Goal: Information Seeking & Learning: Check status

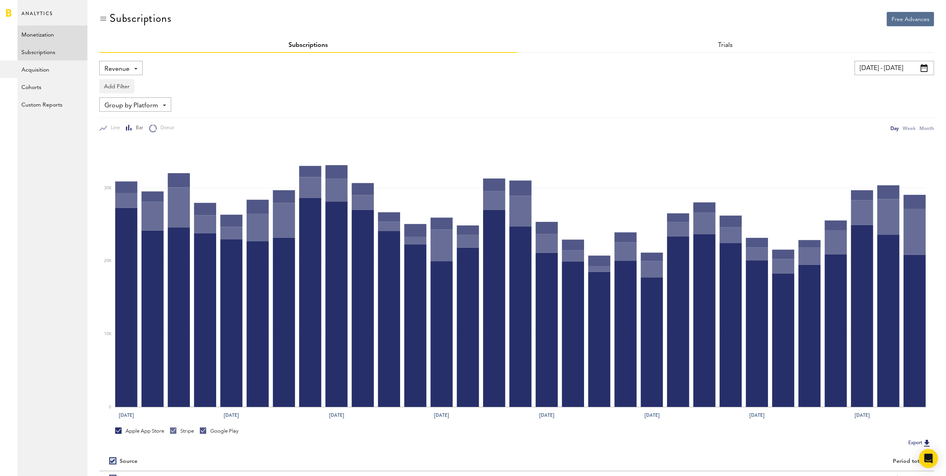
click at [55, 36] on link "Monetization" at bounding box center [52, 33] width 70 height 17
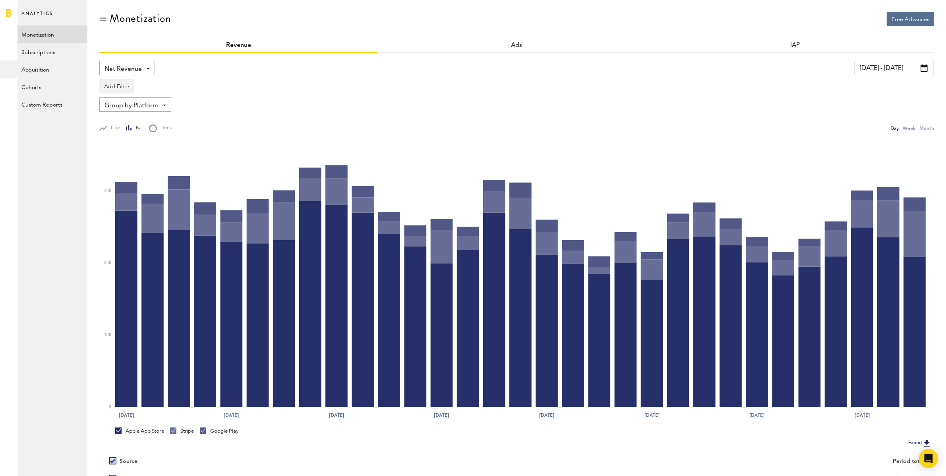
click at [116, 62] on span "Net Revenue" at bounding box center [123, 69] width 37 height 14
click at [128, 99] on span "Gross Revenue" at bounding box center [127, 101] width 40 height 14
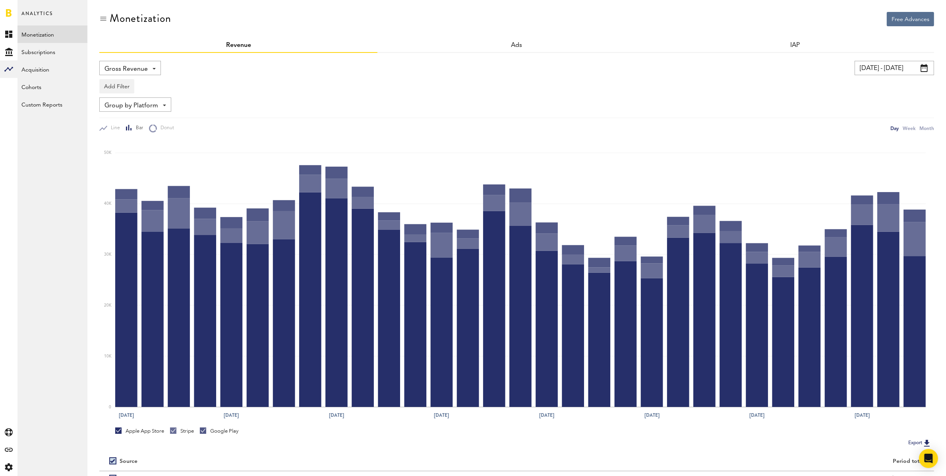
click at [903, 66] on input "[DATE] - [DATE]" at bounding box center [894, 68] width 79 height 14
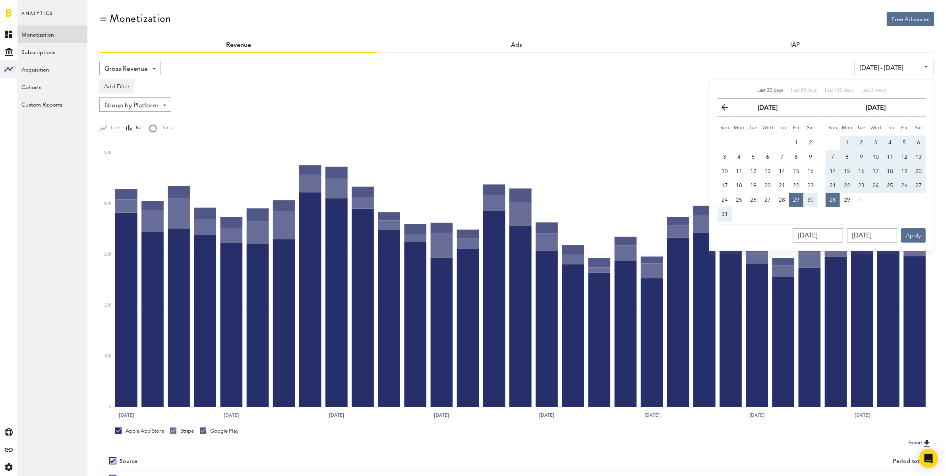
drag, startPoint x: 848, startPoint y: 140, endPoint x: 845, endPoint y: 150, distance: 11.1
click at [848, 140] on span "1" at bounding box center [847, 143] width 3 height 6
type input "[DATE] - [DATE]"
type input "[DATE]"
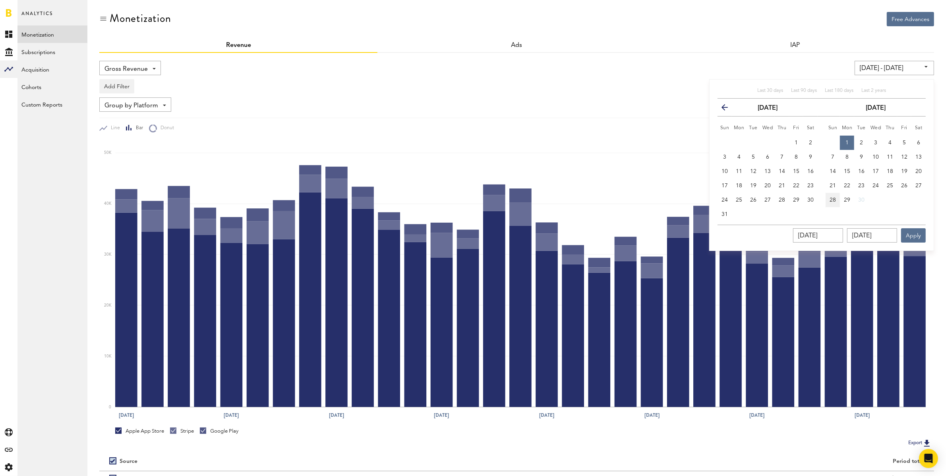
click at [833, 198] on span "28" at bounding box center [833, 200] width 6 height 6
type input "[DATE] - [DATE]"
type input "[DATE]"
click at [916, 233] on button "Apply" at bounding box center [913, 235] width 25 height 14
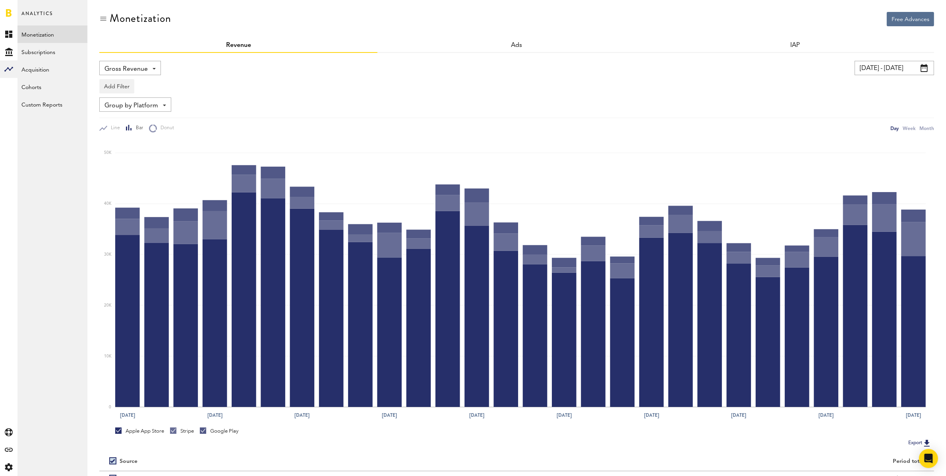
click at [893, 68] on input "[DATE] - [DATE]" at bounding box center [894, 68] width 79 height 14
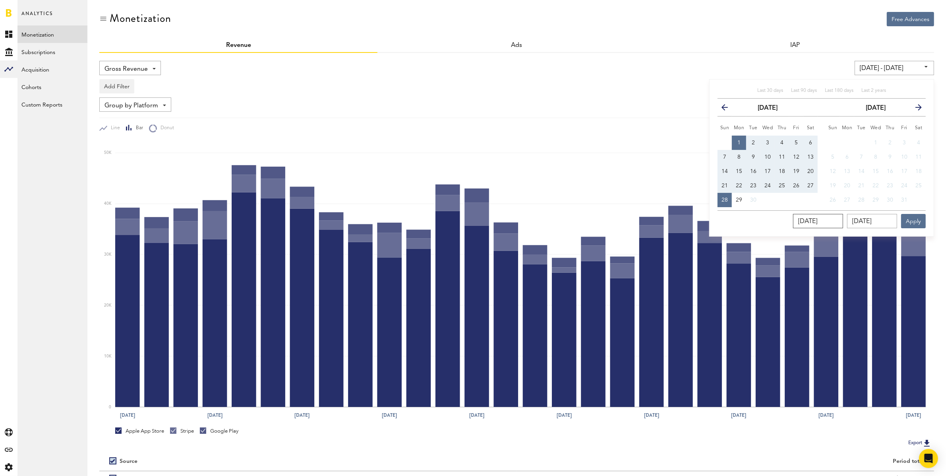
click at [842, 219] on input "[DATE]" at bounding box center [818, 221] width 50 height 14
type input "09/01/202_"
type input "[DATE] - [DATE]"
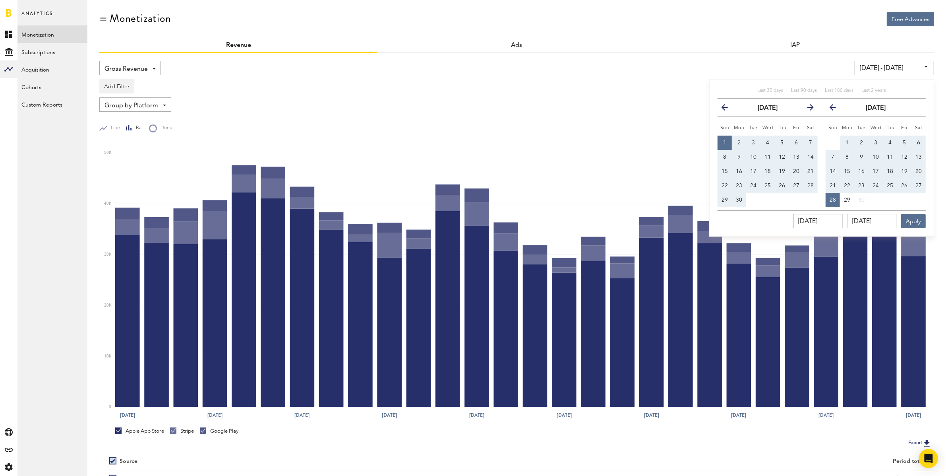
type input "[DATE]"
click at [894, 221] on input "[DATE]" at bounding box center [872, 221] width 50 height 14
type input "09/28/202_"
type input "[DATE] - [DATE]"
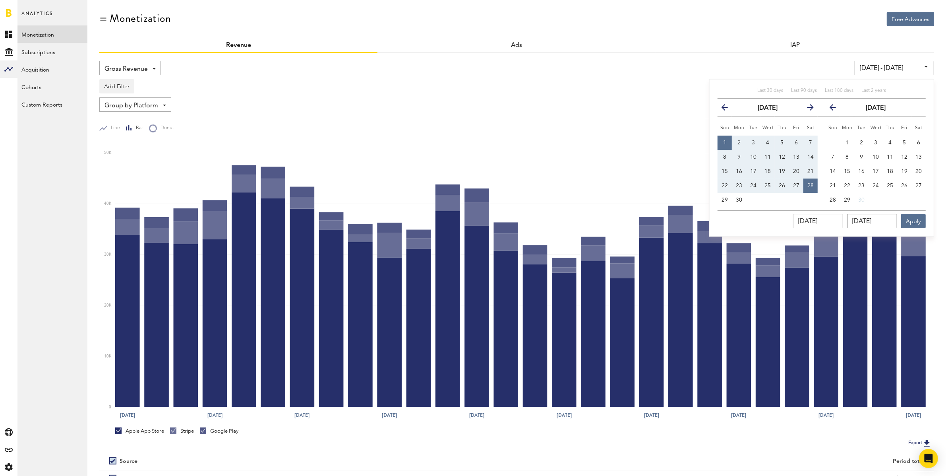
type input "[DATE]"
click at [912, 223] on button "Apply" at bounding box center [913, 221] width 25 height 14
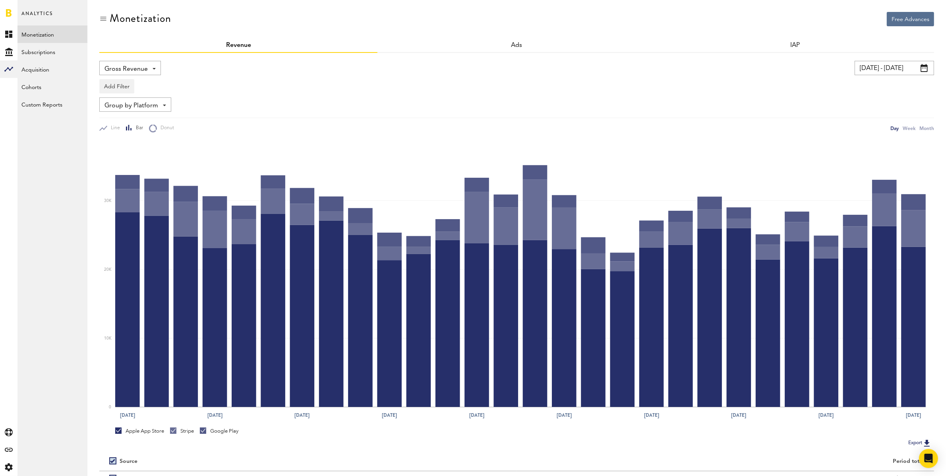
click at [129, 102] on span "Group by Platform" at bounding box center [132, 106] width 54 height 14
click at [141, 150] on span "Group by App" at bounding box center [138, 152] width 62 height 14
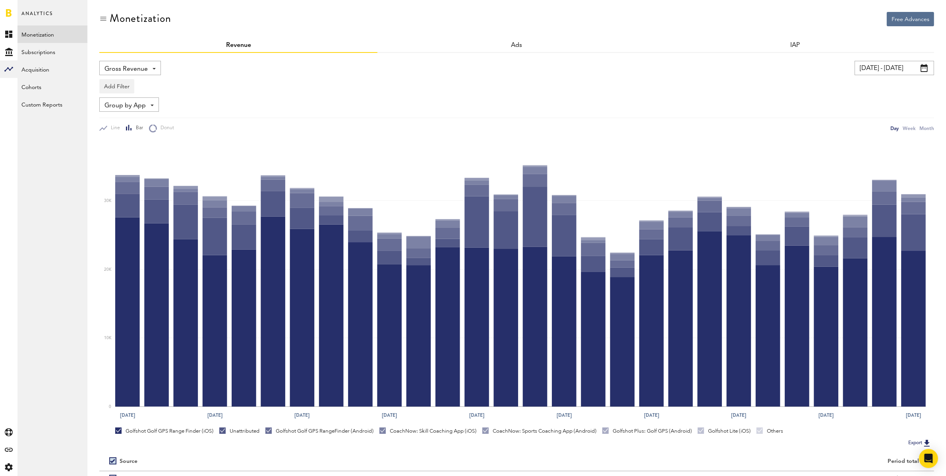
click at [131, 103] on span "Group by App" at bounding box center [125, 106] width 41 height 14
click at [213, 108] on div "Group by App Group by Platform Group by Revenue Type Group by App" at bounding box center [516, 104] width 835 height 14
click at [134, 103] on span "Group by App" at bounding box center [125, 106] width 41 height 14
click at [135, 105] on span "Group by App" at bounding box center [125, 106] width 41 height 14
click at [133, 97] on div "Group by App Group by Platform Group by Revenue Type Group by App" at bounding box center [129, 104] width 60 height 14
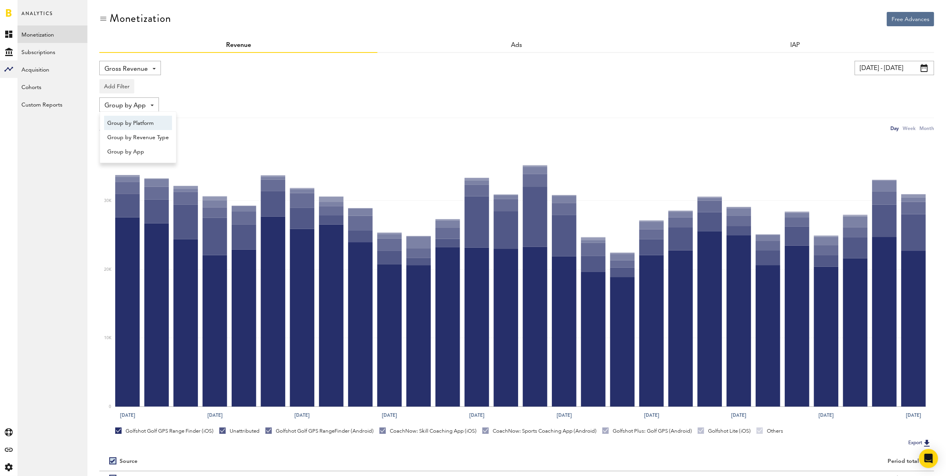
click at [132, 119] on span "Group by Platform" at bounding box center [138, 123] width 62 height 14
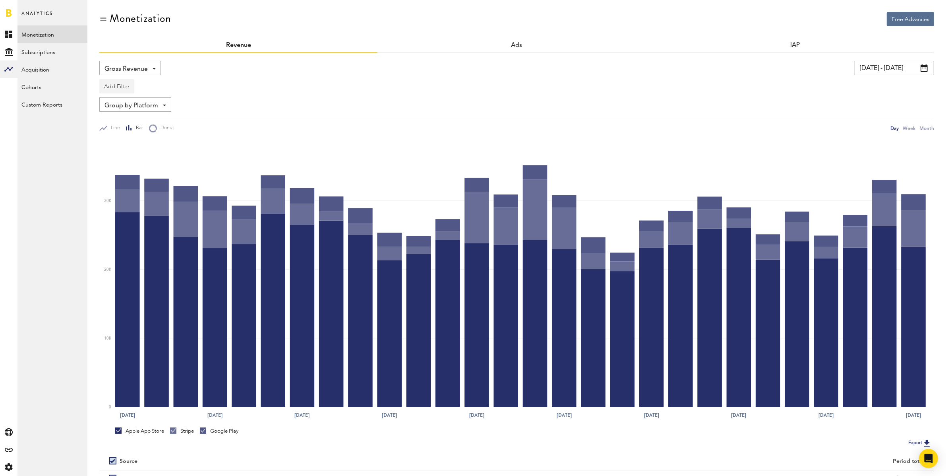
click at [124, 88] on button "Add Filter" at bounding box center [116, 86] width 35 height 14
click at [118, 118] on li "Apps" at bounding box center [129, 121] width 50 height 14
click at [127, 88] on div "Apps" at bounding box center [128, 88] width 35 height 14
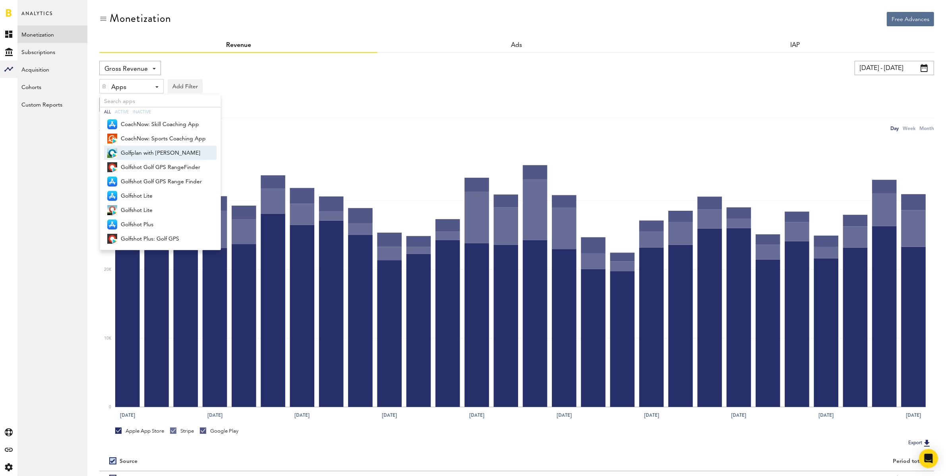
click at [136, 154] on span "Golfplan with [PERSON_NAME]" at bounding box center [163, 153] width 85 height 14
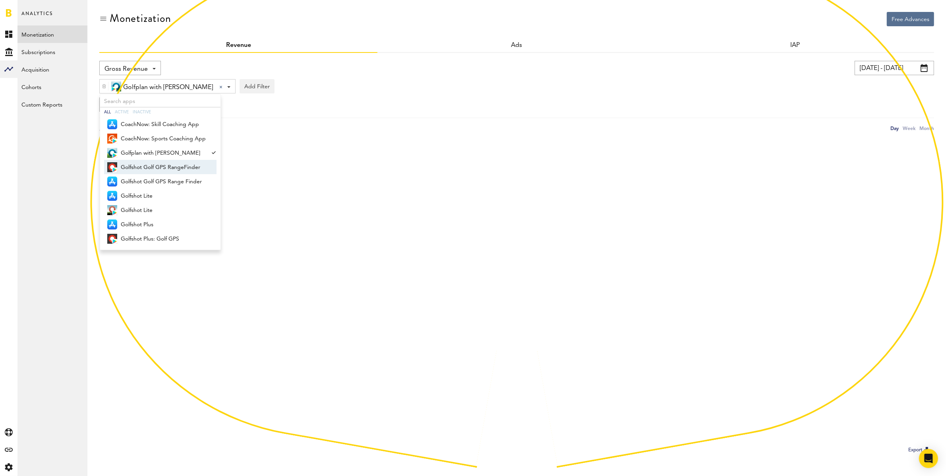
click at [138, 167] on span "Golfshot Golf GPS RangeFinder" at bounding box center [163, 168] width 85 height 14
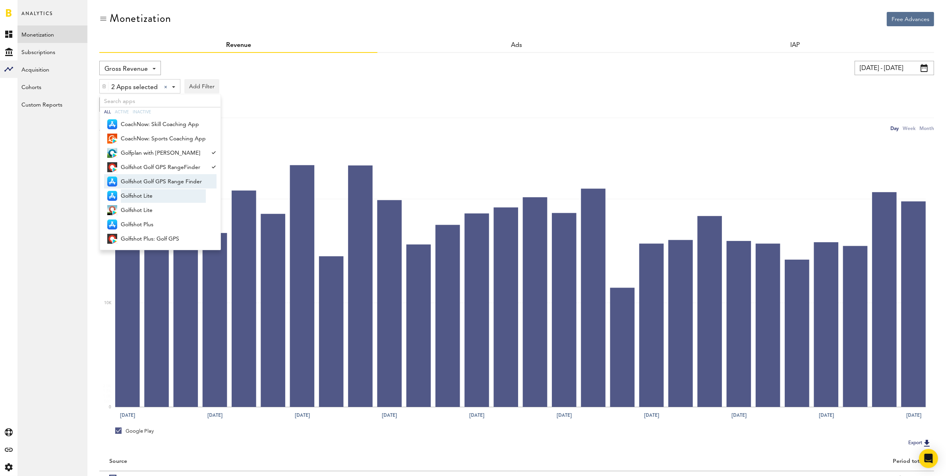
drag, startPoint x: 140, startPoint y: 180, endPoint x: 144, endPoint y: 196, distance: 15.9
click at [140, 180] on span "Golfshot Golf GPS Range Finder" at bounding box center [163, 182] width 85 height 14
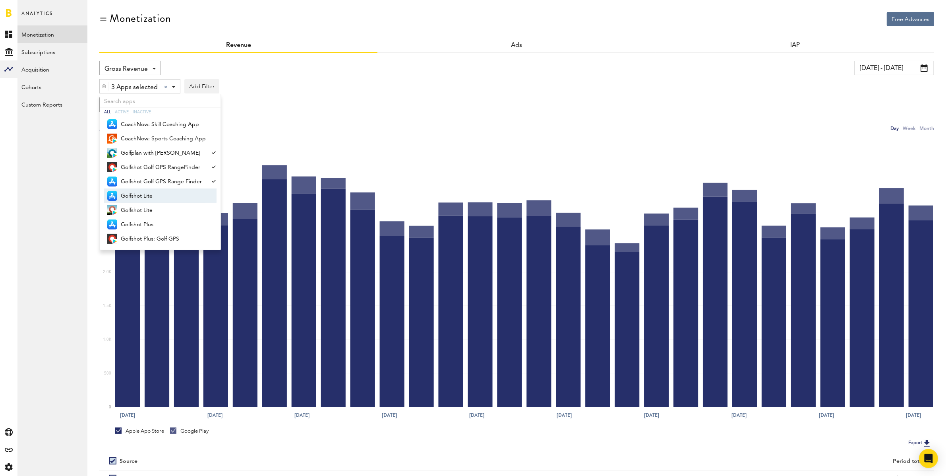
click at [144, 195] on span "Golfshot Lite" at bounding box center [163, 196] width 85 height 14
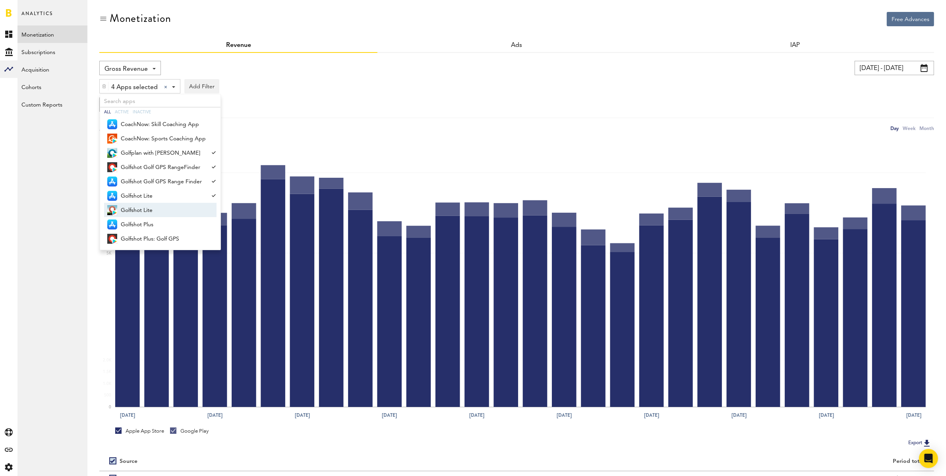
click at [150, 207] on span "Golfshot Lite" at bounding box center [163, 211] width 85 height 14
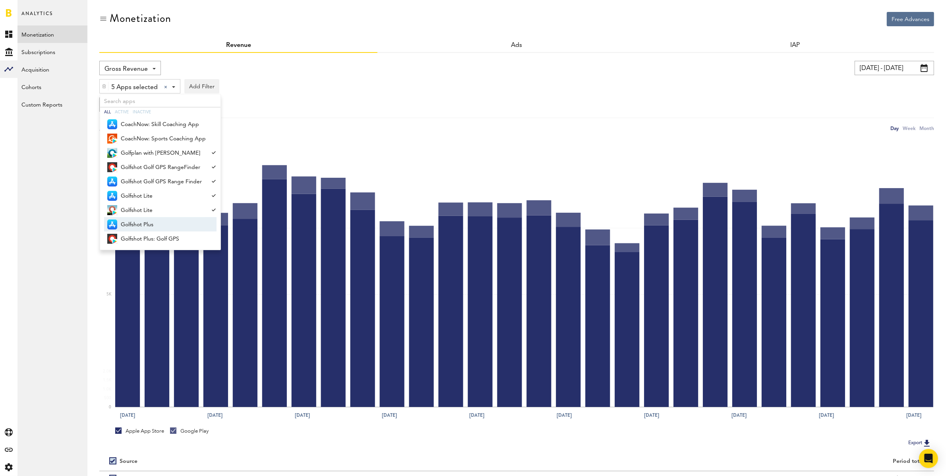
click at [153, 222] on span "Golfshot Plus" at bounding box center [163, 225] width 85 height 14
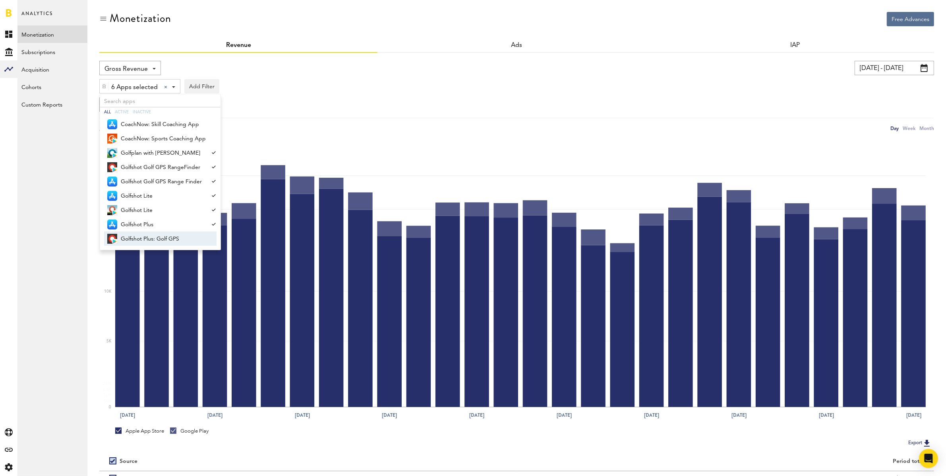
click at [160, 233] on span "Golfshot Plus: Golf GPS" at bounding box center [163, 239] width 85 height 14
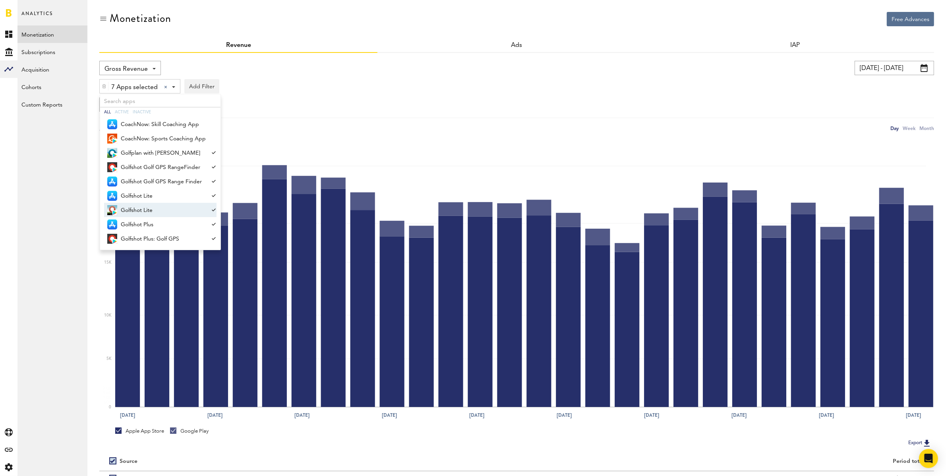
click at [360, 122] on div "Line Bar Donut Day Week Month" at bounding box center [516, 125] width 835 height 15
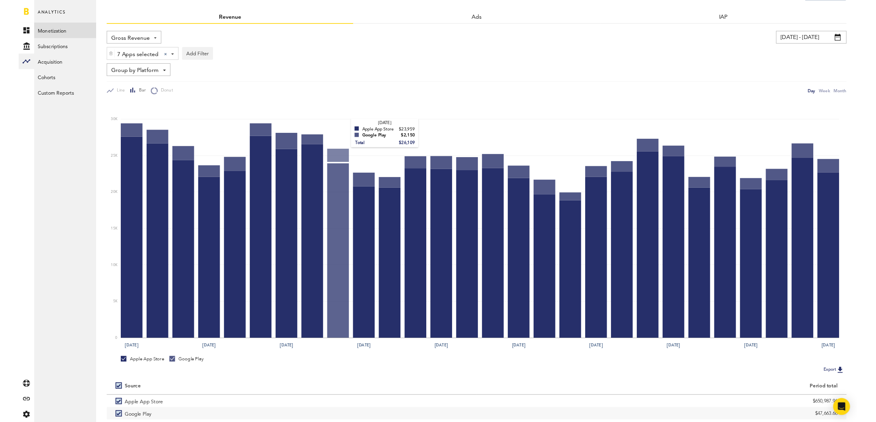
scroll to position [66, 0]
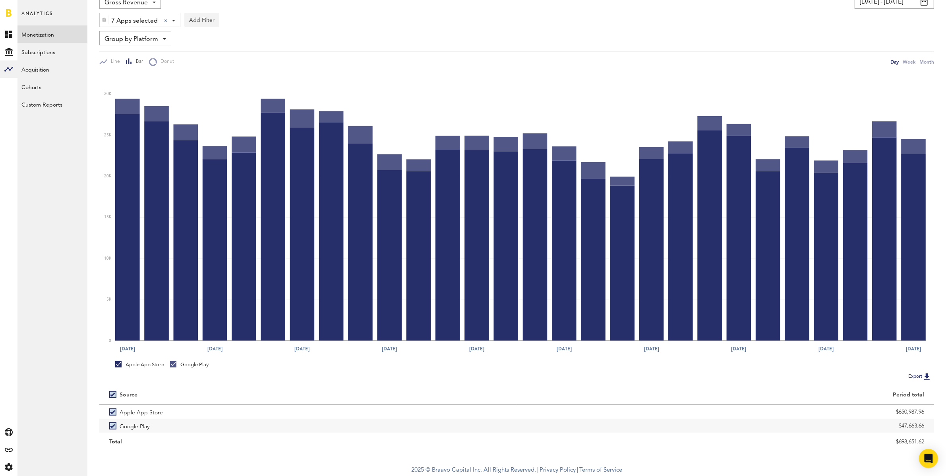
click at [106, 19] on img at bounding box center [104, 20] width 5 height 6
